Goal: Task Accomplishment & Management: Manage account settings

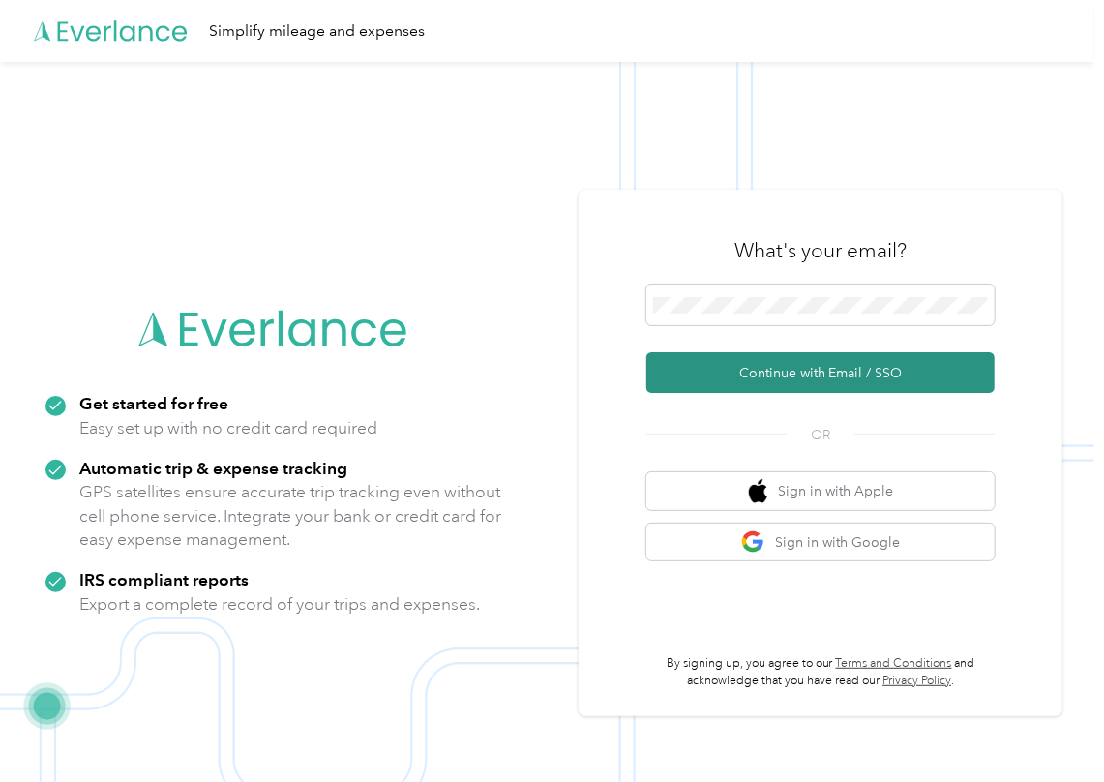
click at [736, 364] on button "Continue with Email / SSO" at bounding box center [820, 372] width 348 height 41
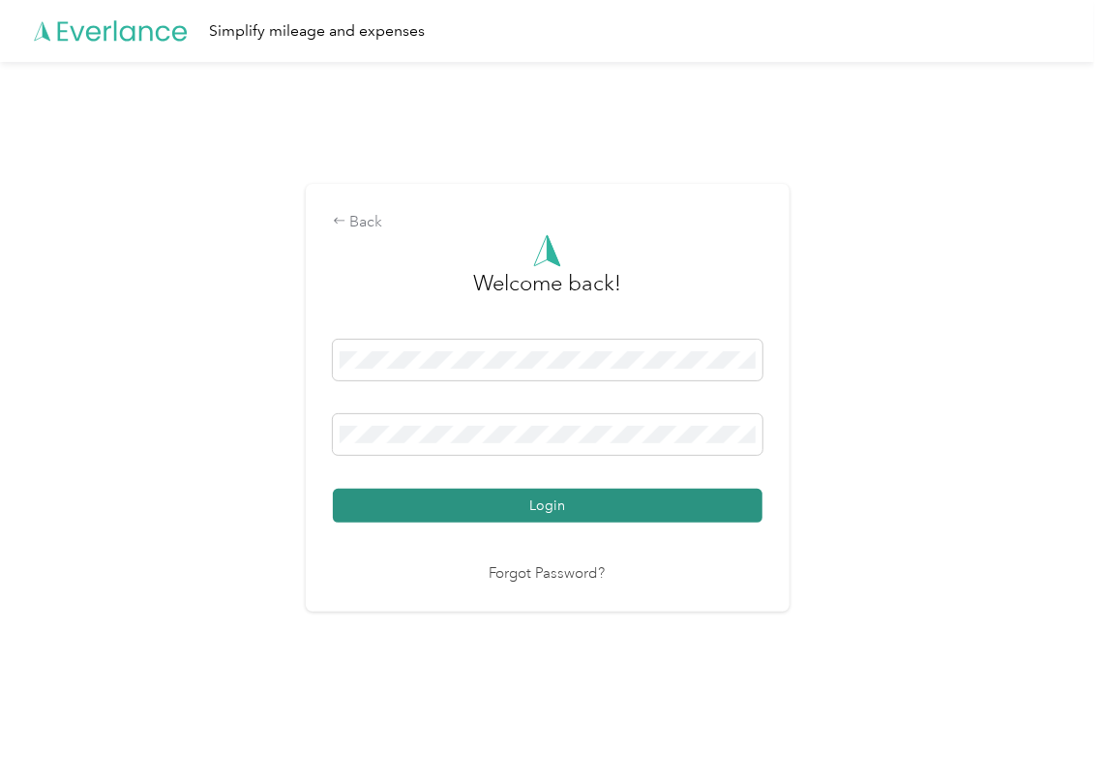
click at [441, 500] on button "Login" at bounding box center [548, 506] width 430 height 34
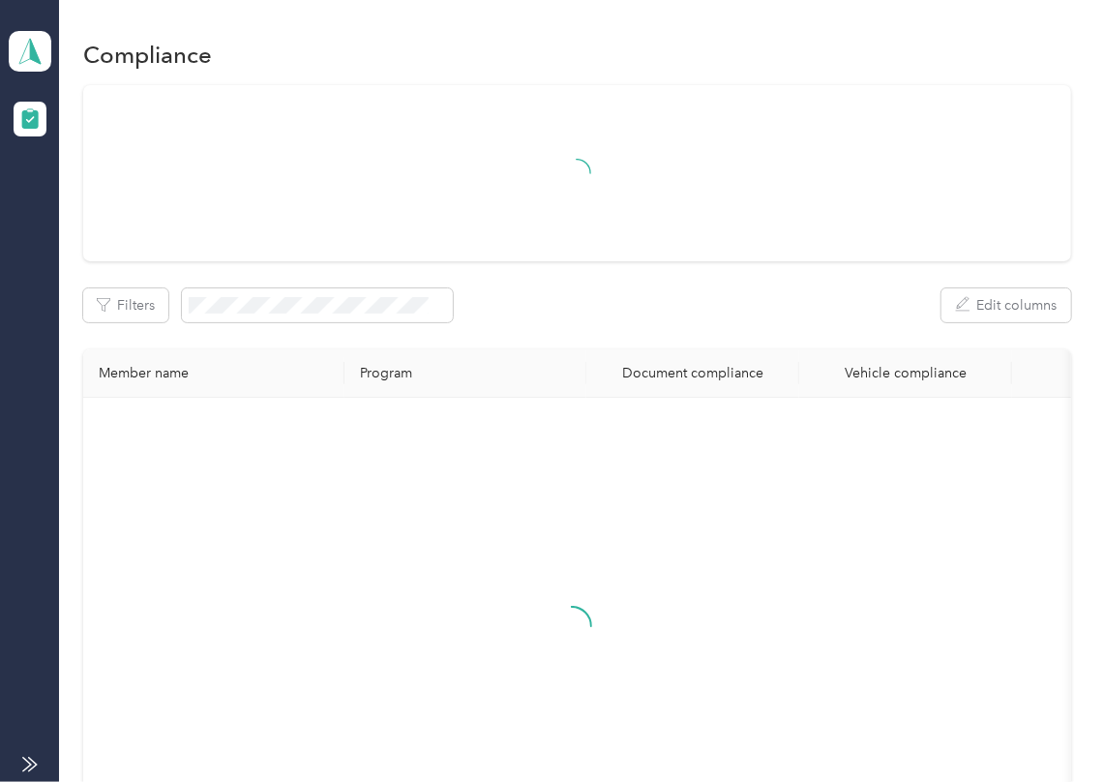
click at [644, 264] on div "Filters Edit columns Member name Program Document compliance Vehicle compliance" at bounding box center [577, 487] width 988 height 805
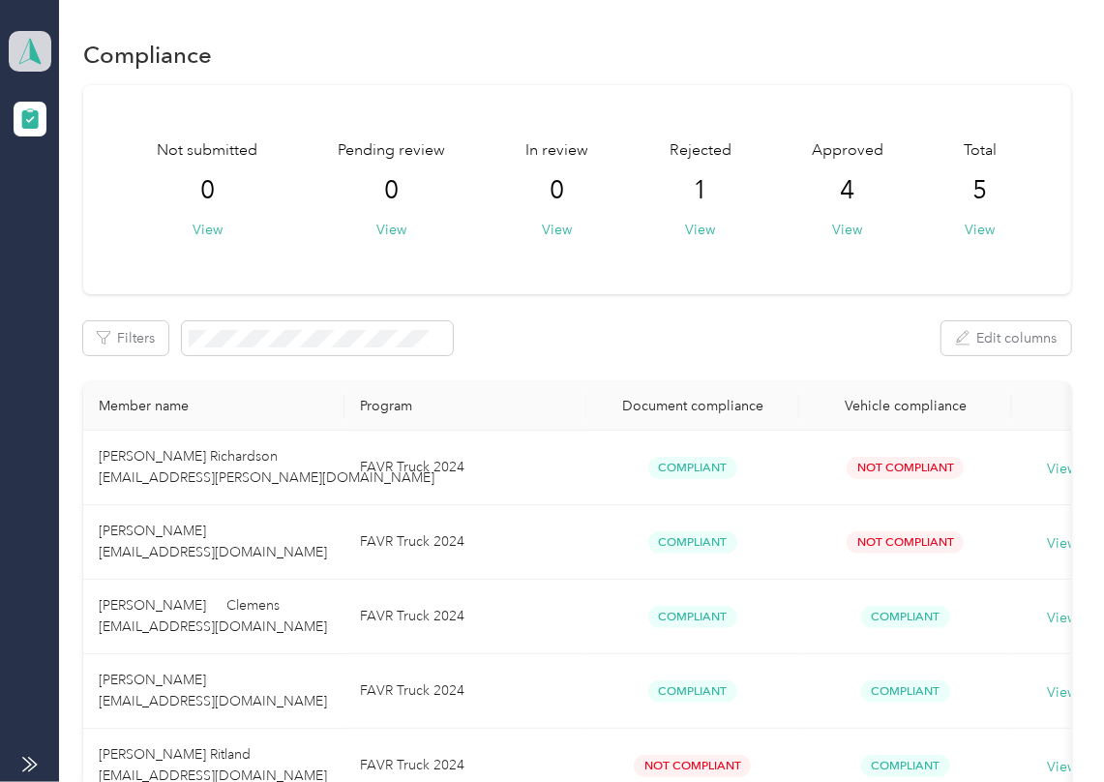
click at [30, 44] on polygon at bounding box center [35, 50] width 11 height 25
click at [89, 202] on div "Log out" at bounding box center [62, 203] width 74 height 20
